Goal: Task Accomplishment & Management: Use online tool/utility

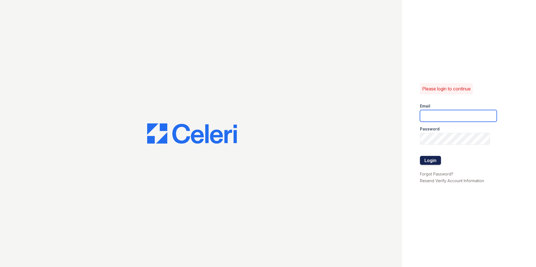
type input "[DOMAIN_NAME][EMAIL_ADDRESS][DOMAIN_NAME]"
click at [423, 161] on button "Login" at bounding box center [430, 160] width 21 height 9
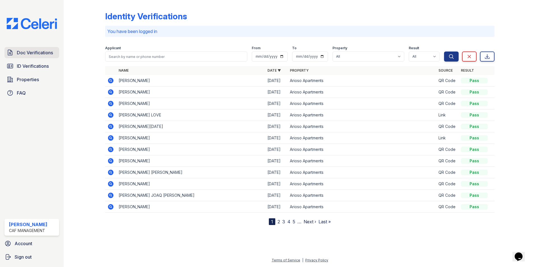
click at [22, 46] on div "Doc Verifications ID Verifications Properties FAQ Miranda Phelps CAF Management…" at bounding box center [32, 133] width 64 height 267
click at [28, 53] on span "Doc Verifications" at bounding box center [35, 52] width 36 height 7
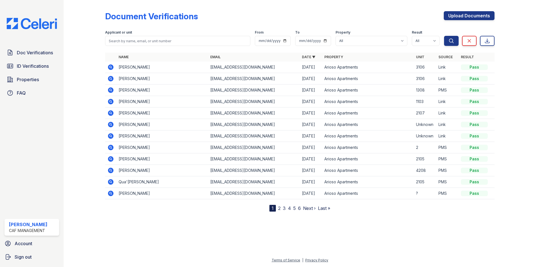
click at [112, 91] on icon at bounding box center [111, 90] width 6 height 6
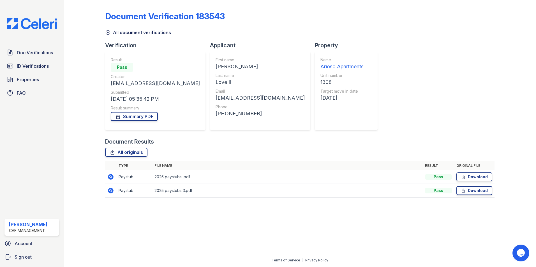
click at [111, 179] on icon at bounding box center [111, 177] width 6 height 6
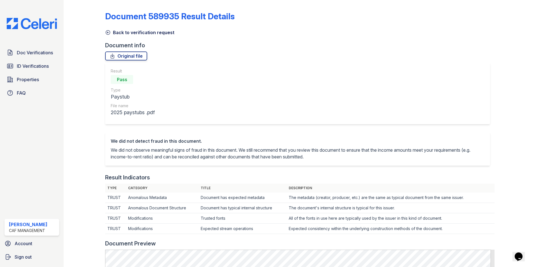
click at [120, 34] on link "Back to verification request" at bounding box center [139, 32] width 69 height 7
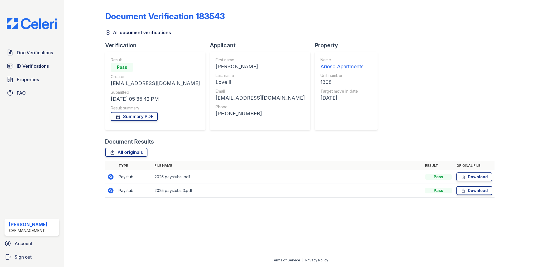
click at [117, 35] on link "All document verifications" at bounding box center [138, 32] width 66 height 7
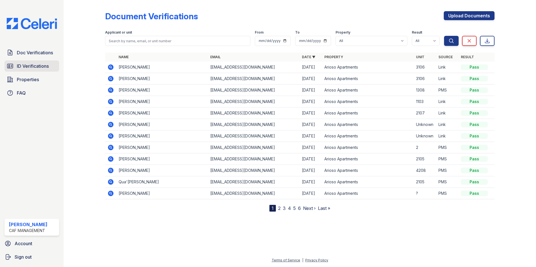
click at [24, 62] on link "ID Verifications" at bounding box center [31, 65] width 55 height 11
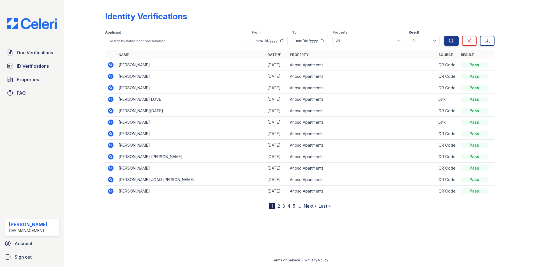
click at [279, 206] on link "2" at bounding box center [278, 206] width 3 height 6
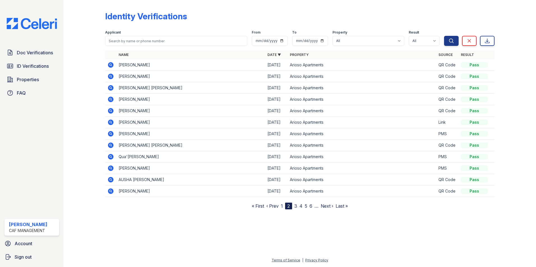
click at [282, 204] on link "1" at bounding box center [282, 206] width 2 height 6
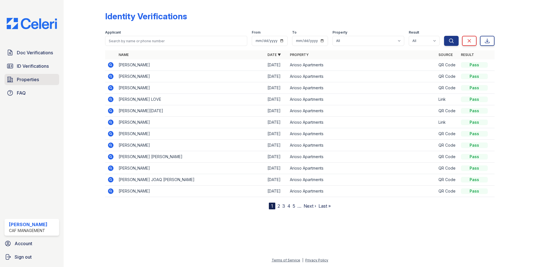
click at [27, 84] on link "Properties" at bounding box center [31, 79] width 55 height 11
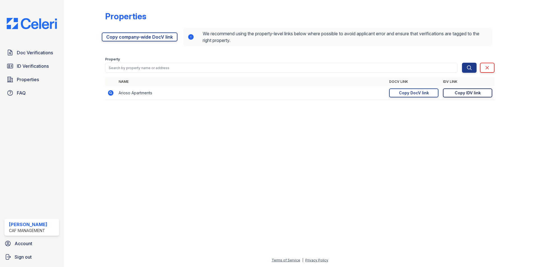
click at [462, 93] on div "Copy IDV link" at bounding box center [467, 93] width 26 height 6
click at [42, 67] on span "ID Verifications" at bounding box center [33, 66] width 32 height 7
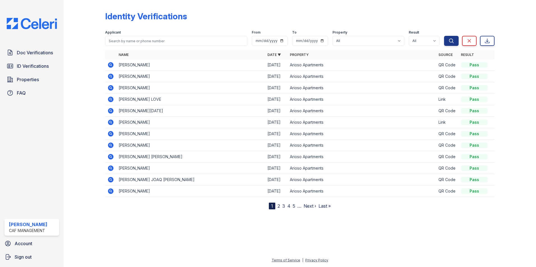
click at [42, 67] on span "ID Verifications" at bounding box center [33, 66] width 32 height 7
click at [45, 56] on span "Doc Verifications" at bounding box center [35, 52] width 36 height 7
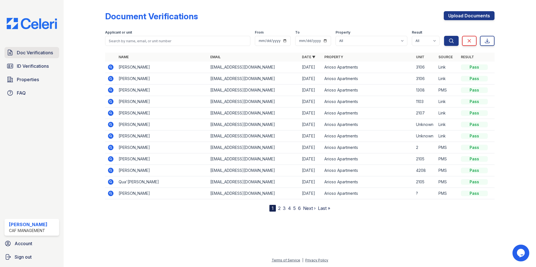
click at [27, 55] on span "Doc Verifications" at bounding box center [35, 52] width 36 height 7
click at [14, 59] on div "Doc Verifications ID Verifications Properties FAQ" at bounding box center [31, 73] width 59 height 52
click at [21, 55] on span "Doc Verifications" at bounding box center [35, 52] width 36 height 7
click at [38, 82] on span "Properties" at bounding box center [28, 79] width 22 height 7
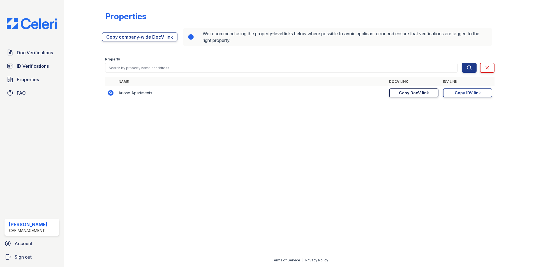
click at [417, 92] on div "Copy DocV link" at bounding box center [414, 93] width 30 height 6
click at [27, 79] on span "Properties" at bounding box center [28, 79] width 22 height 7
click at [25, 85] on link "Properties" at bounding box center [31, 79] width 55 height 11
click at [30, 58] on link "Doc Verifications" at bounding box center [31, 52] width 55 height 11
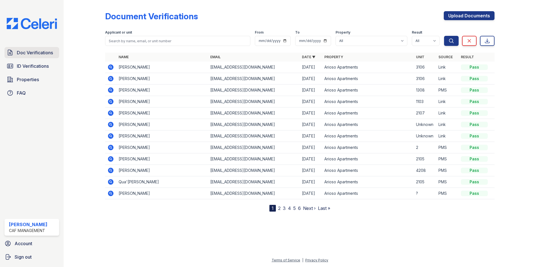
click at [30, 58] on link "Doc Verifications" at bounding box center [31, 52] width 55 height 11
click at [109, 67] on icon at bounding box center [111, 67] width 6 height 6
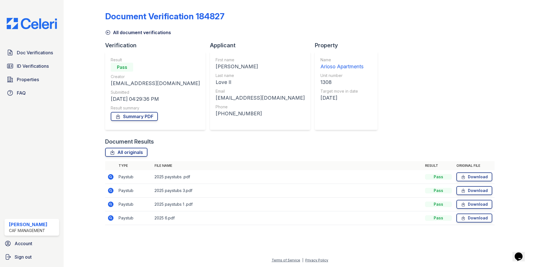
click at [111, 218] on icon at bounding box center [110, 217] width 1 height 1
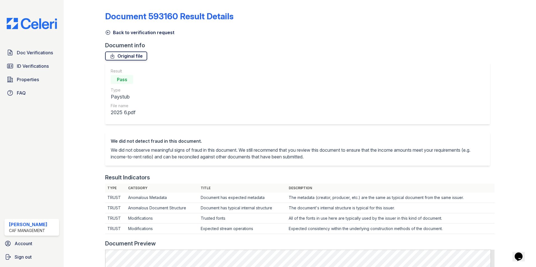
click at [129, 58] on link "Original file" at bounding box center [126, 56] width 42 height 9
click at [112, 29] on div "Back to verification request" at bounding box center [299, 31] width 389 height 10
click at [113, 32] on link "Back to verification request" at bounding box center [139, 32] width 69 height 7
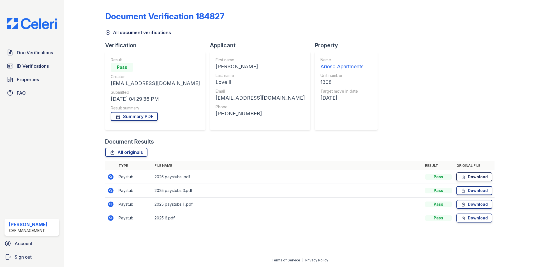
click at [465, 180] on link "Download" at bounding box center [474, 177] width 36 height 9
click at [38, 67] on span "ID Verifications" at bounding box center [33, 66] width 32 height 7
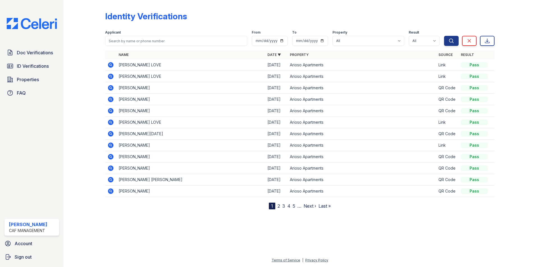
click at [108, 68] on td at bounding box center [110, 64] width 11 height 11
click at [111, 64] on icon at bounding box center [110, 65] width 7 height 7
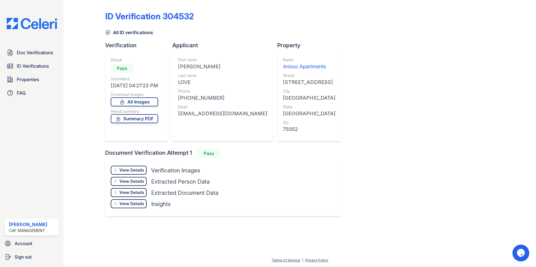
click at [131, 173] on div "View Details Details" at bounding box center [129, 170] width 36 height 9
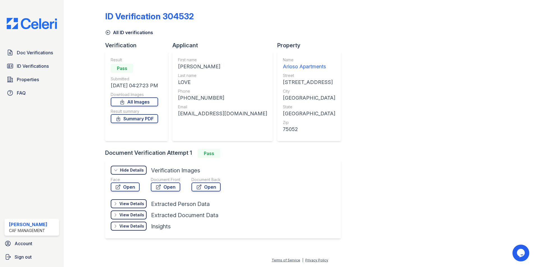
click at [166, 193] on div "Document Front Open" at bounding box center [165, 185] width 29 height 17
click at [167, 192] on div "Document Front Open" at bounding box center [165, 185] width 29 height 17
click at [171, 186] on link "Open" at bounding box center [165, 187] width 29 height 9
click at [142, 102] on link "All Images" at bounding box center [134, 101] width 47 height 9
